Goal: Communication & Community: Answer question/provide support

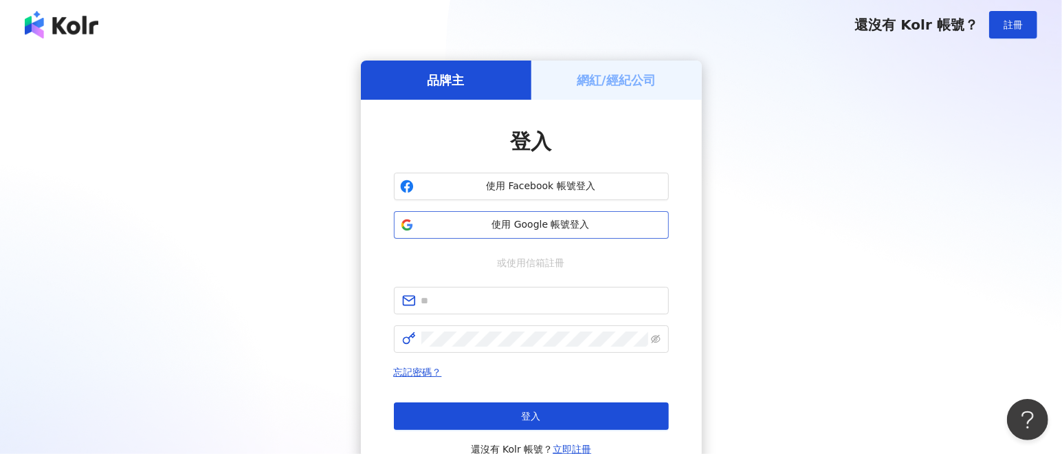
click at [629, 227] on span "使用 Google 帳號登入" at bounding box center [540, 225] width 243 height 14
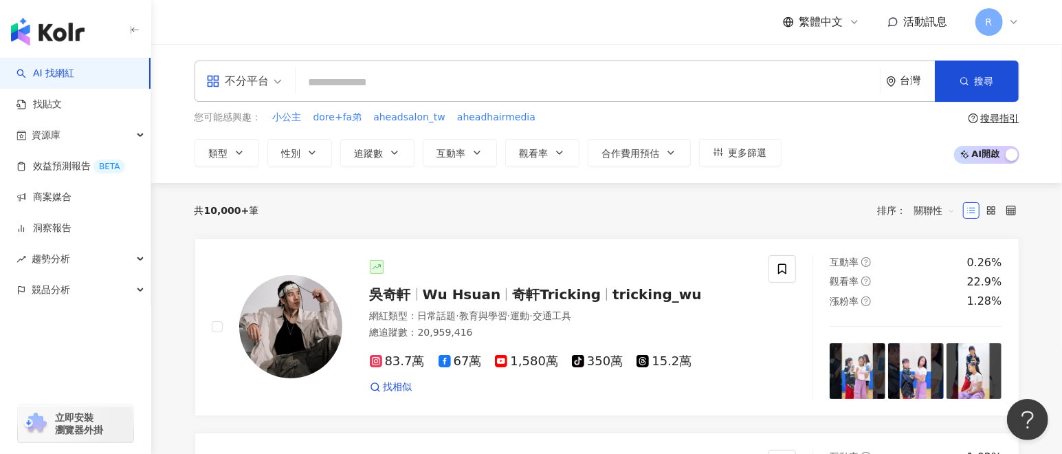
click at [928, 25] on span "活動訊息" at bounding box center [926, 21] width 44 height 13
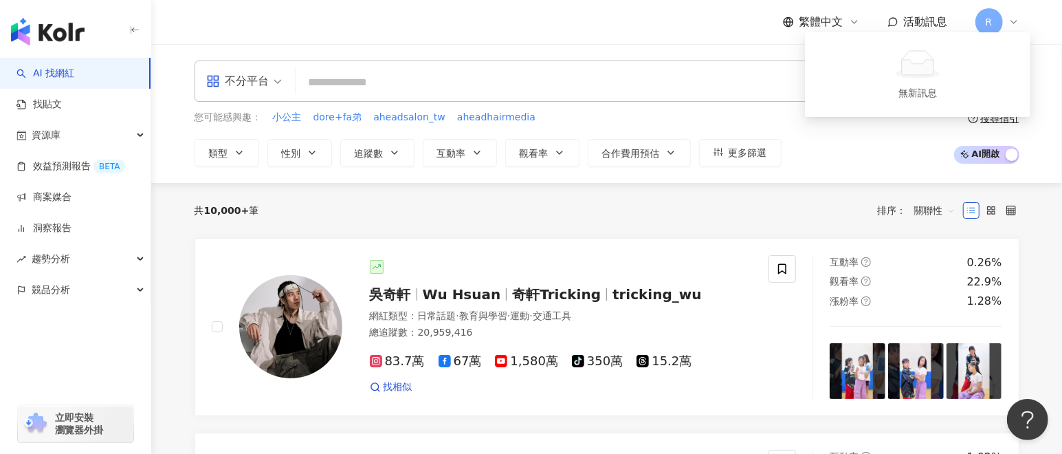
click at [911, 19] on span "活動訊息" at bounding box center [926, 21] width 44 height 13
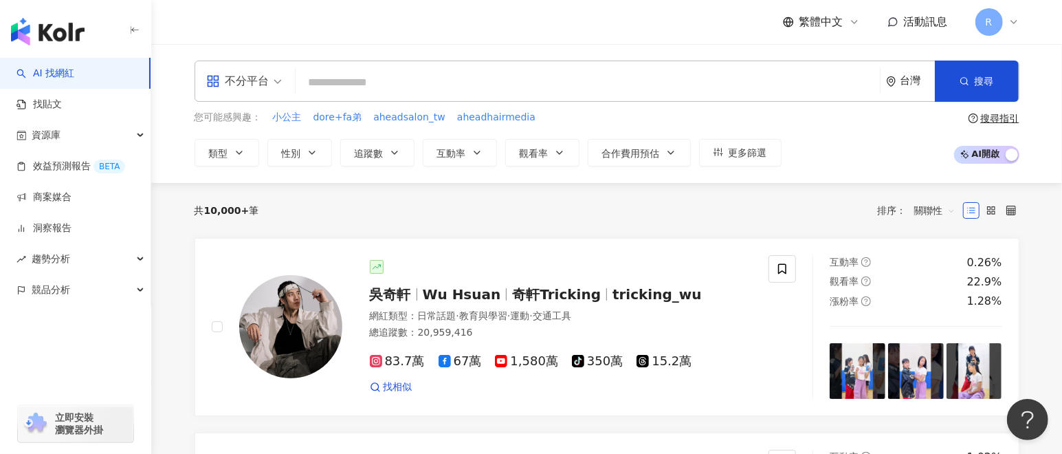
click at [896, 27] on div "活動訊息" at bounding box center [918, 21] width 60 height 15
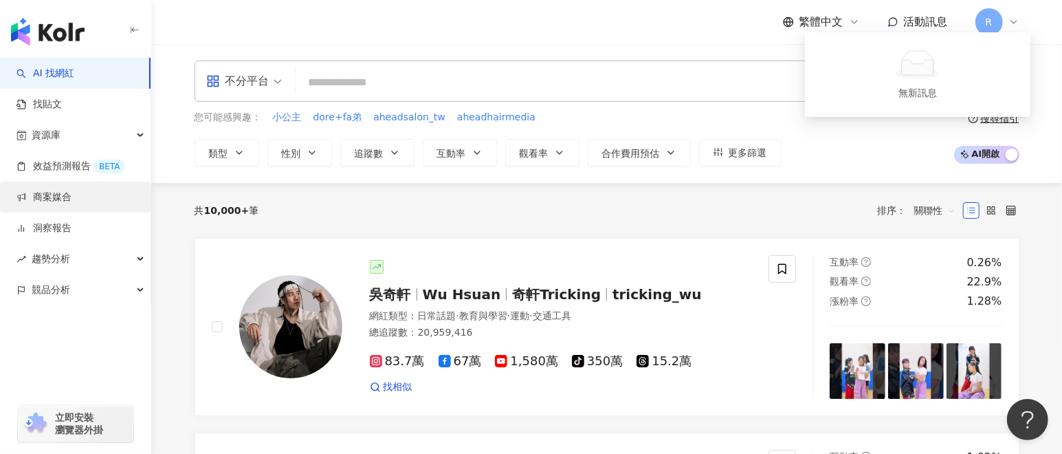
click at [69, 199] on link "商案媒合" at bounding box center [43, 197] width 55 height 14
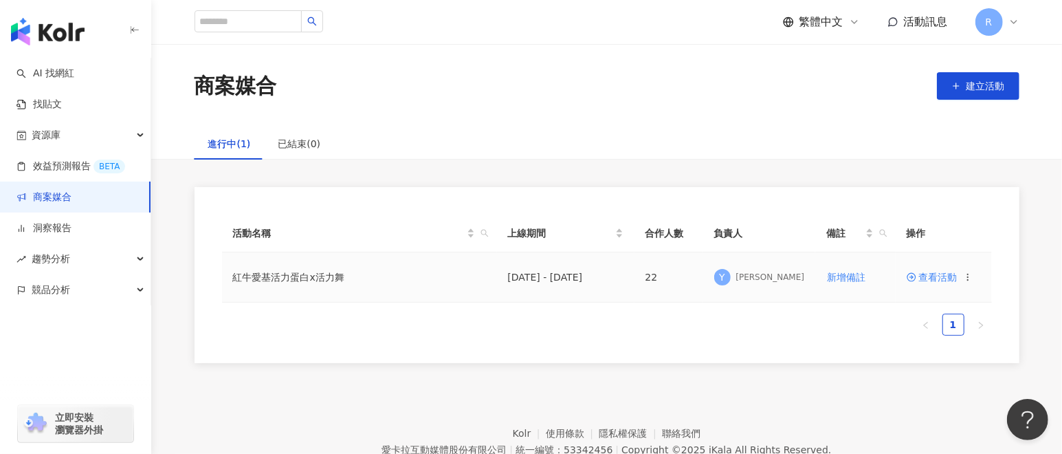
click at [925, 273] on span "查看活動" at bounding box center [932, 277] width 51 height 10
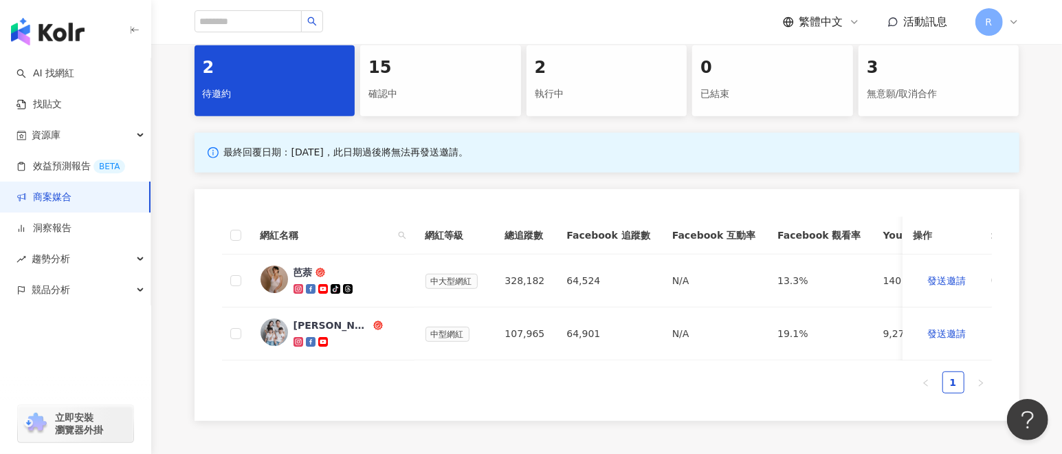
scroll to position [309, 0]
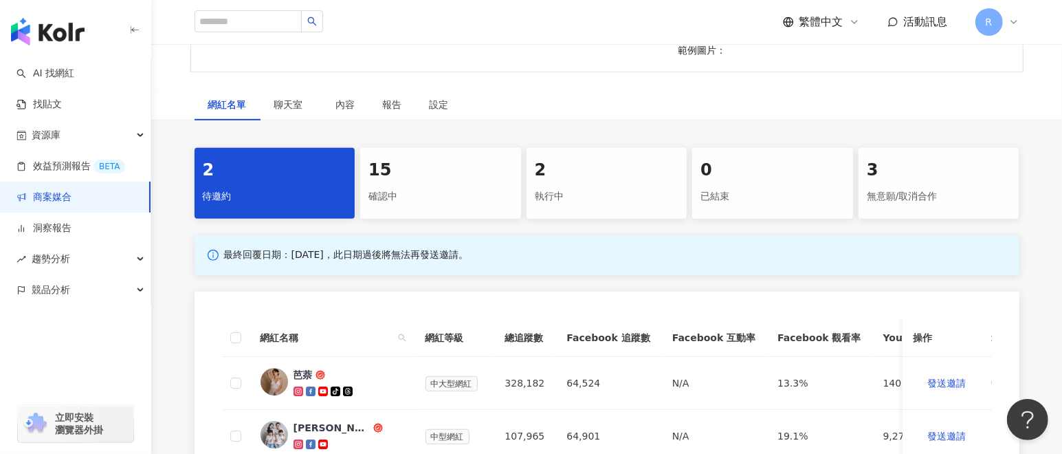
click at [895, 197] on div "無意願/取消合作" at bounding box center [939, 196] width 144 height 23
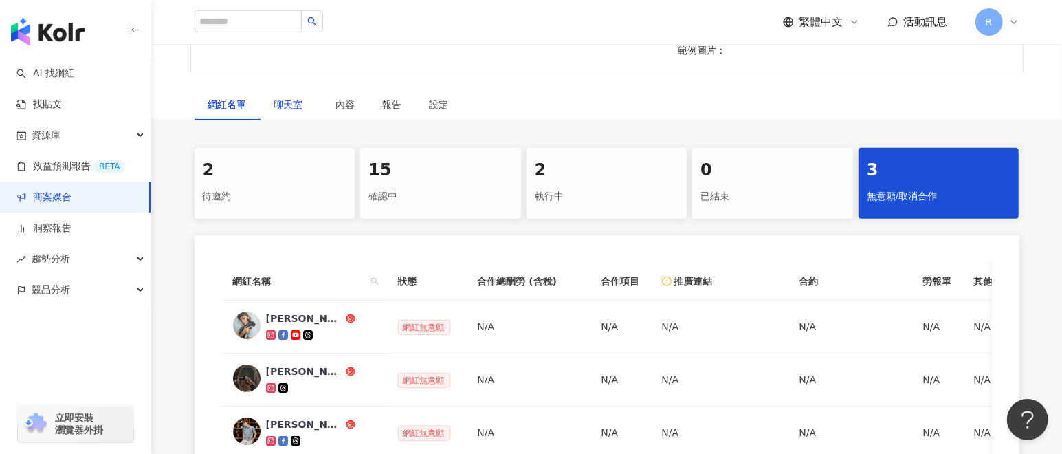
click at [293, 108] on span "聊天室" at bounding box center [291, 105] width 34 height 10
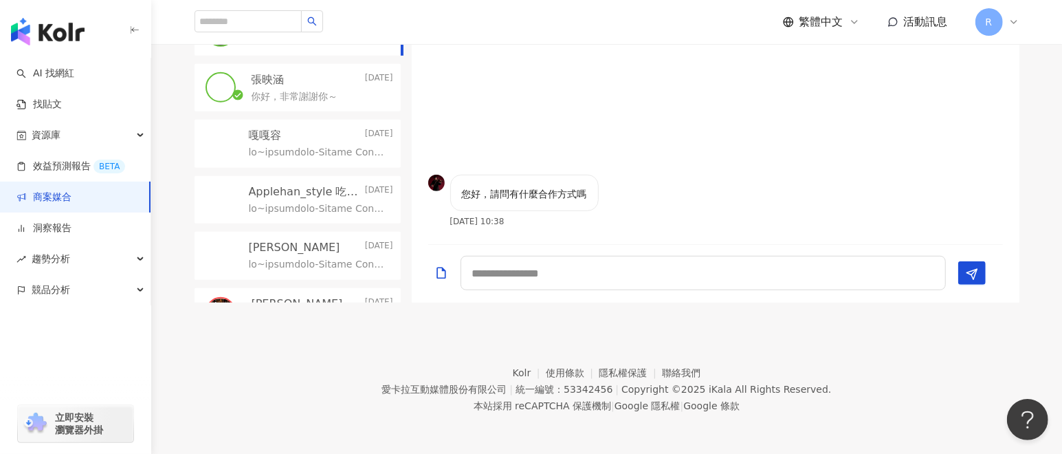
scroll to position [533, 0]
click at [789, 278] on textarea at bounding box center [703, 272] width 485 height 34
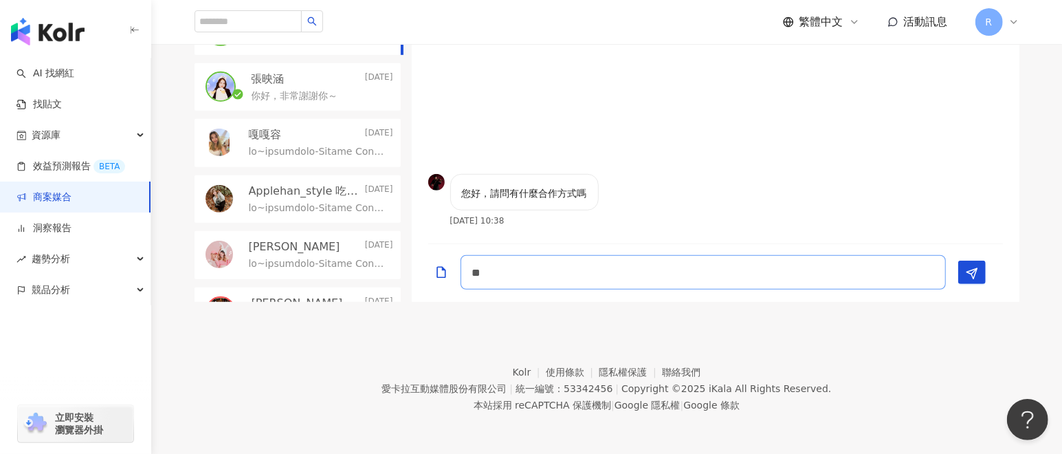
type textarea "*"
click at [601, 272] on textarea at bounding box center [703, 272] width 485 height 34
paste textarea "**********"
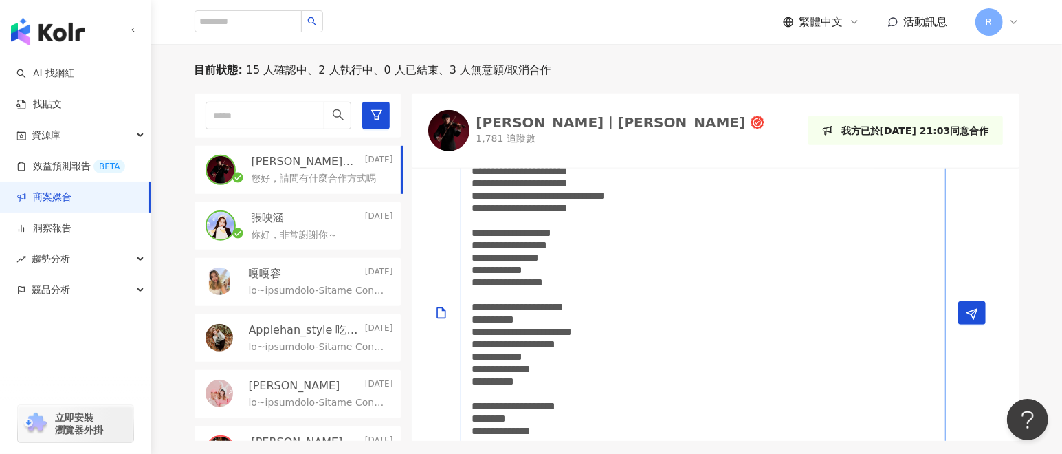
scroll to position [430, 0]
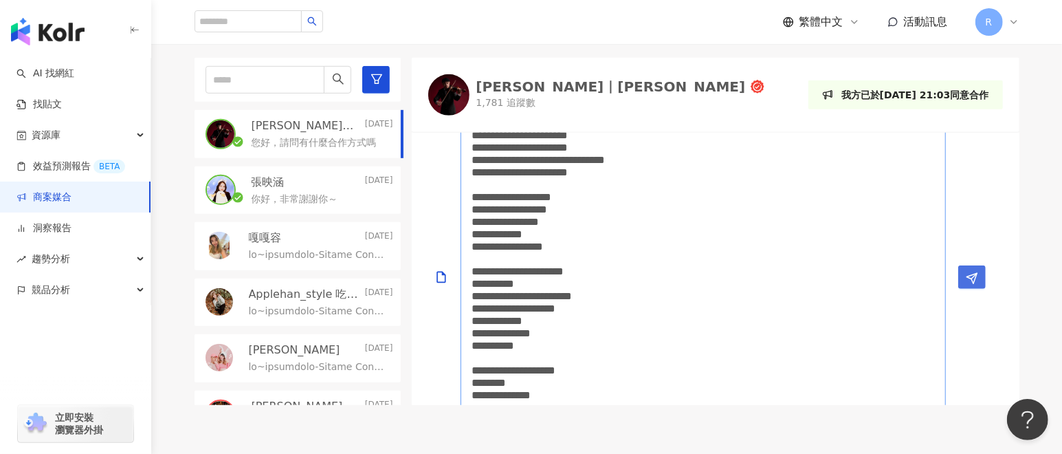
type textarea "**********"
click at [968, 274] on icon "Send" at bounding box center [972, 278] width 12 height 12
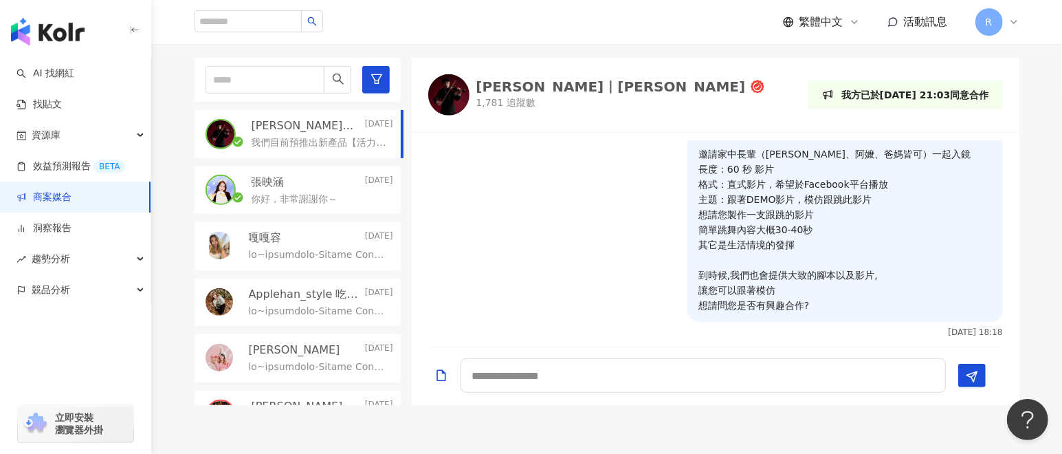
scroll to position [255, 0]
